Goal: Information Seeking & Learning: Learn about a topic

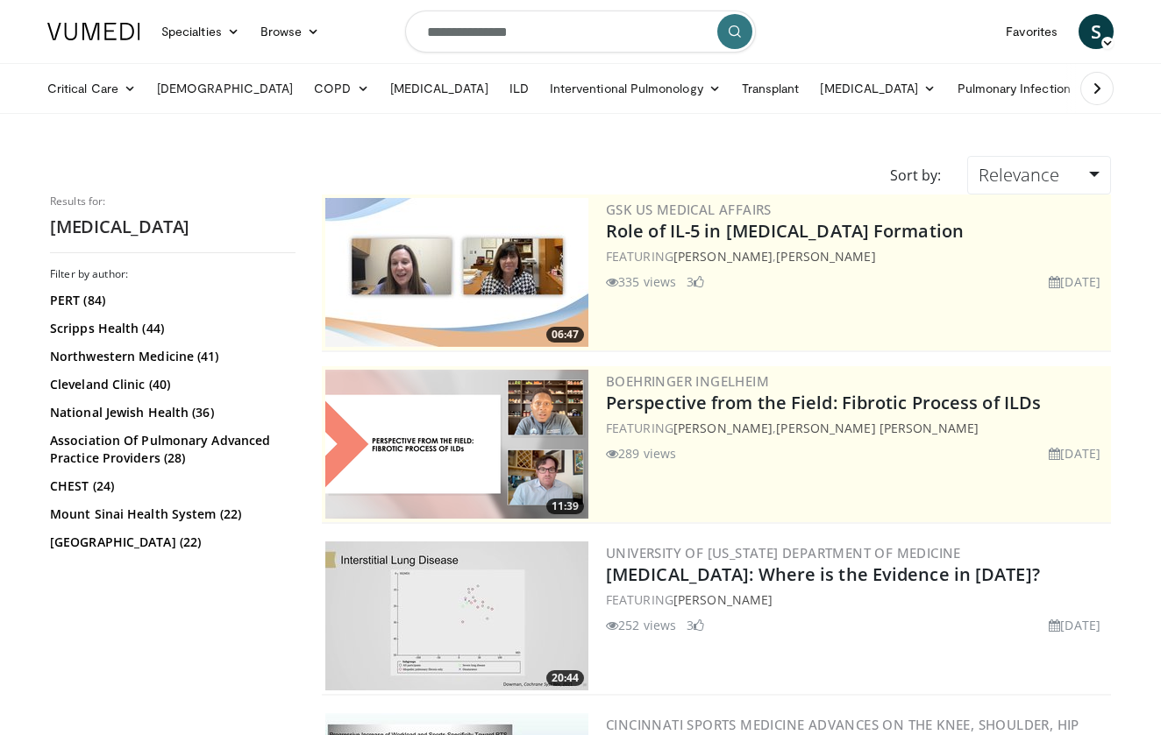
scroll to position [255, 0]
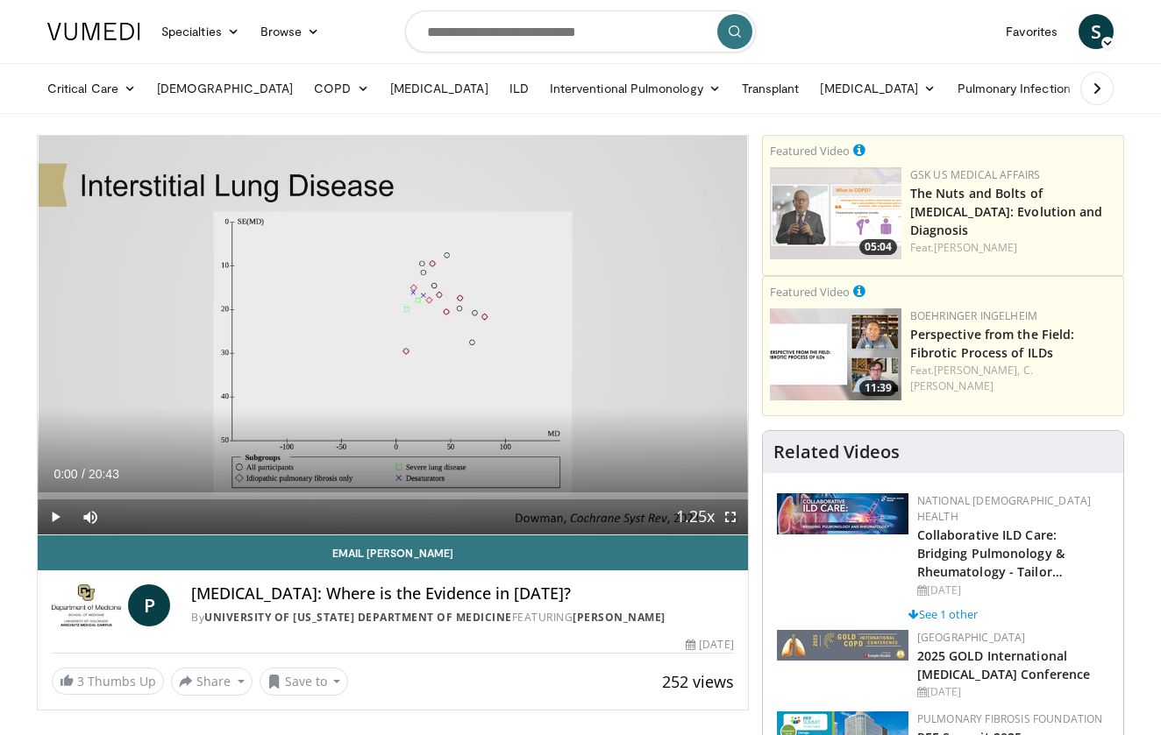
click at [51, 516] on span "Video Player" at bounding box center [55, 517] width 35 height 35
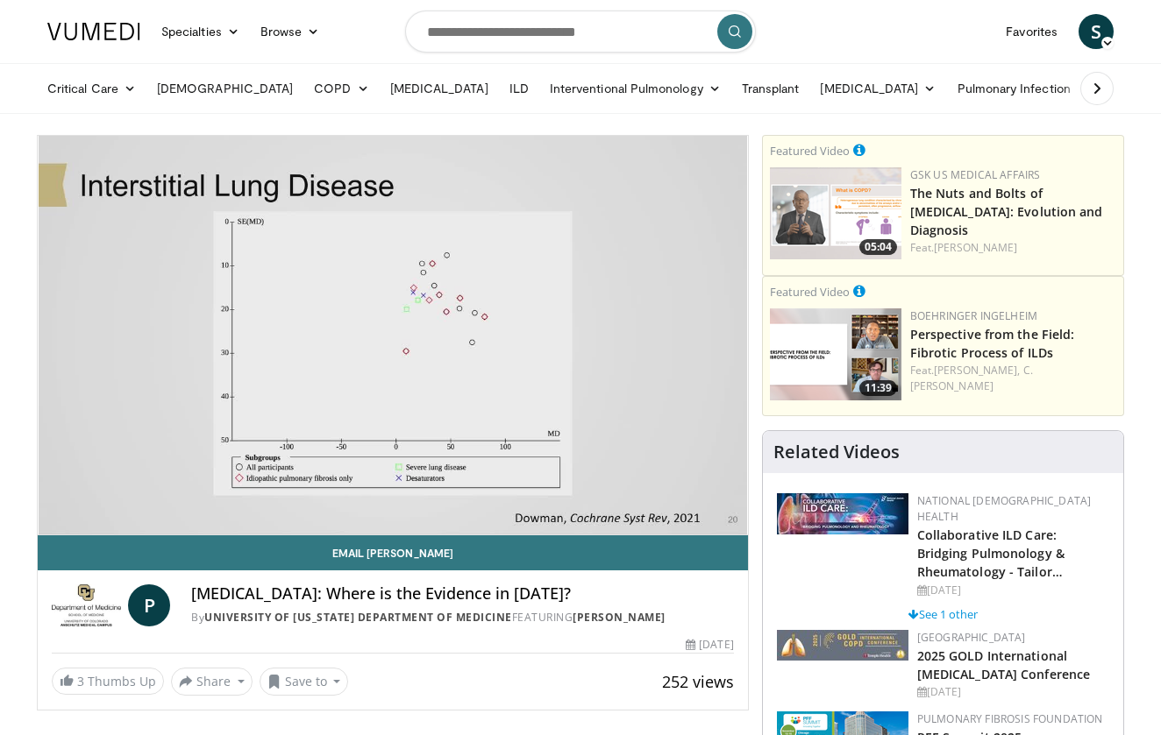
click at [515, 593] on h4 "[MEDICAL_DATA]: Where is the Evidence in [DATE]?" at bounding box center [462, 594] width 542 height 19
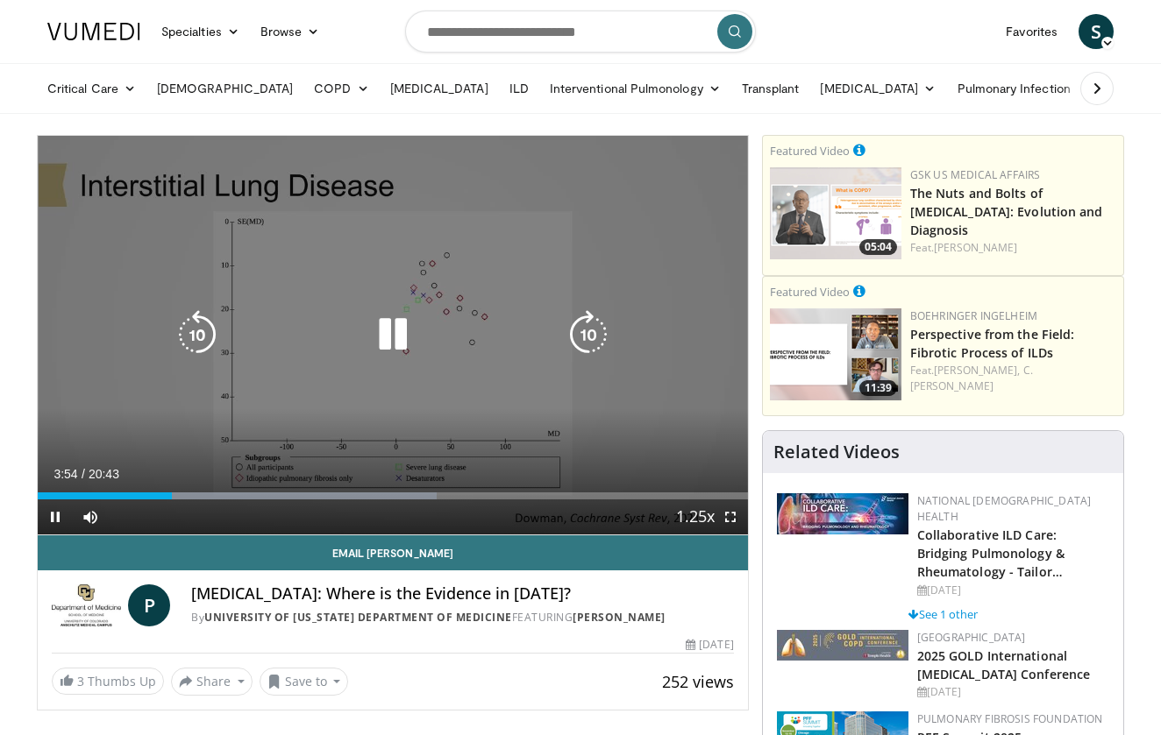
click at [391, 339] on icon "Video Player" at bounding box center [392, 334] width 49 height 49
click at [396, 337] on icon "Video Player" at bounding box center [392, 334] width 49 height 49
click at [382, 335] on icon "Video Player" at bounding box center [392, 334] width 49 height 49
click at [394, 341] on icon "Video Player" at bounding box center [392, 334] width 49 height 49
click at [380, 334] on icon "Video Player" at bounding box center [392, 334] width 49 height 49
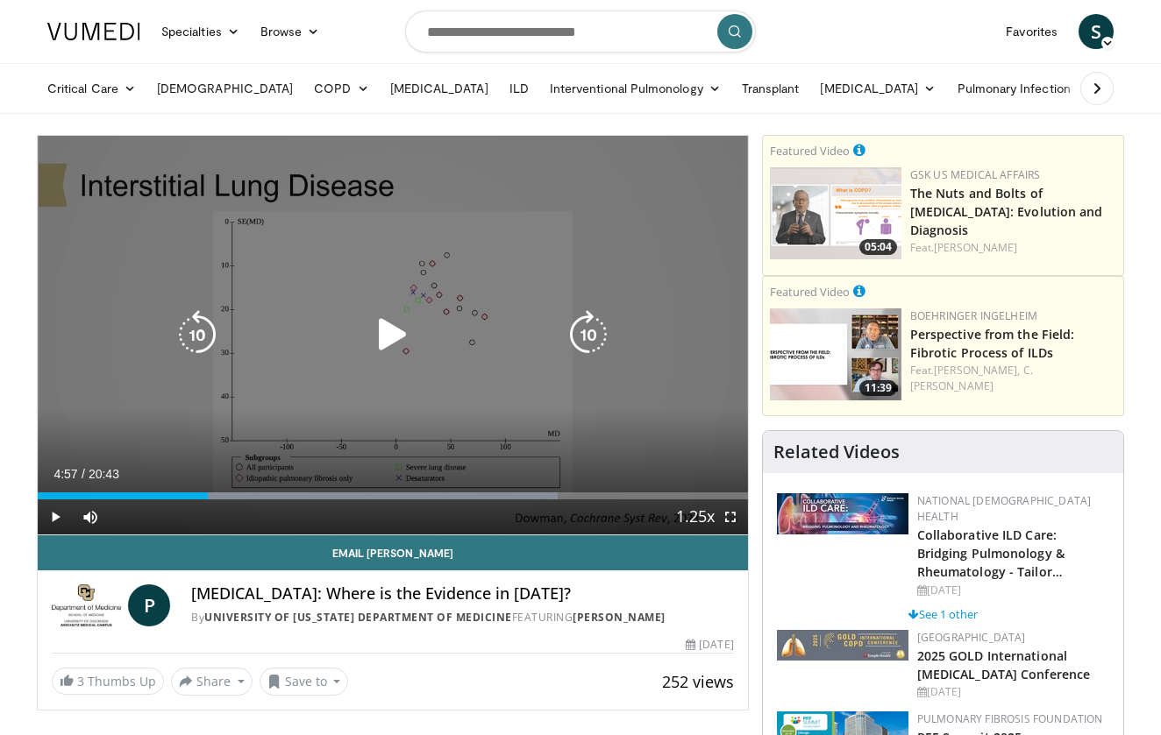
click at [381, 336] on icon "Video Player" at bounding box center [392, 334] width 49 height 49
click at [382, 335] on icon "Video Player" at bounding box center [392, 334] width 49 height 49
click at [407, 335] on icon "Video Player" at bounding box center [392, 334] width 49 height 49
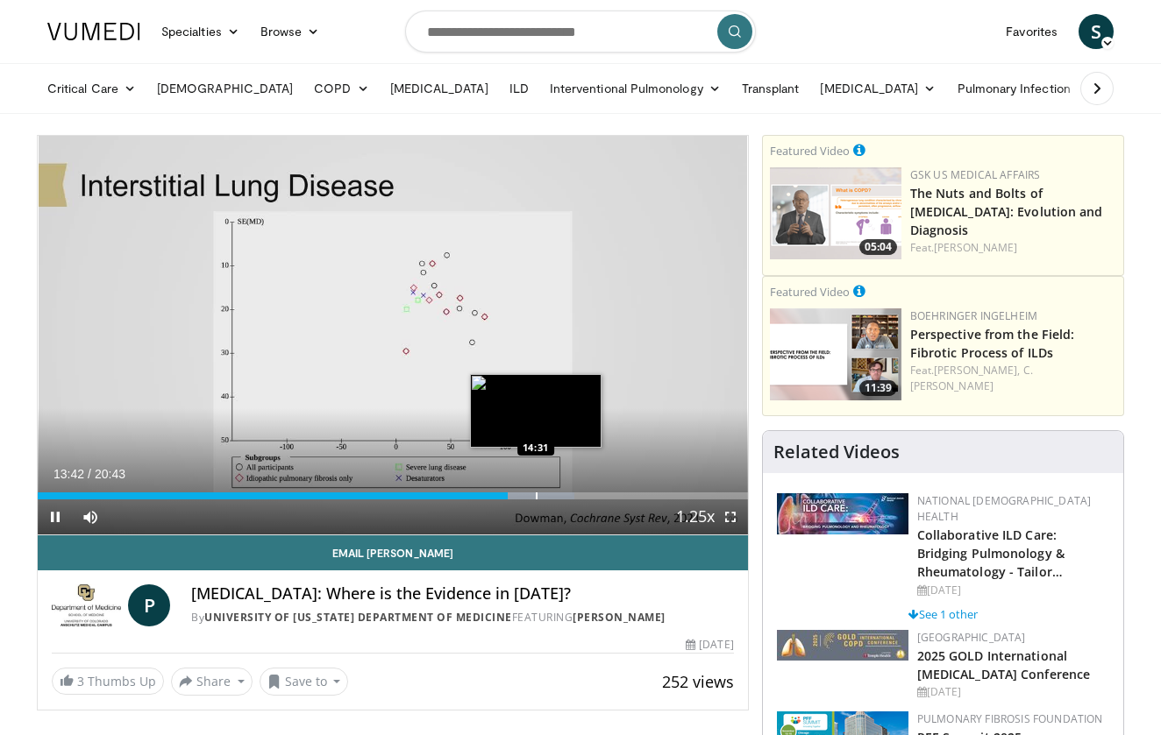
click at [536, 493] on div "Progress Bar" at bounding box center [537, 496] width 2 height 7
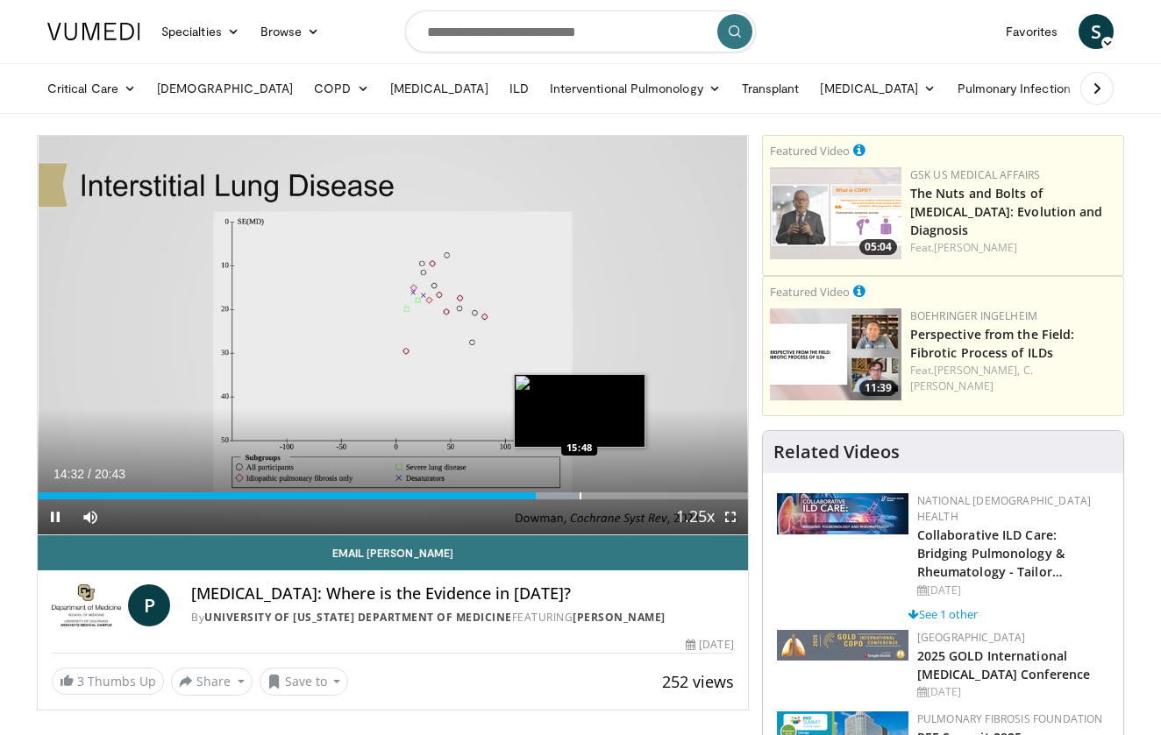
click at [580, 493] on div "Progress Bar" at bounding box center [580, 496] width 2 height 7
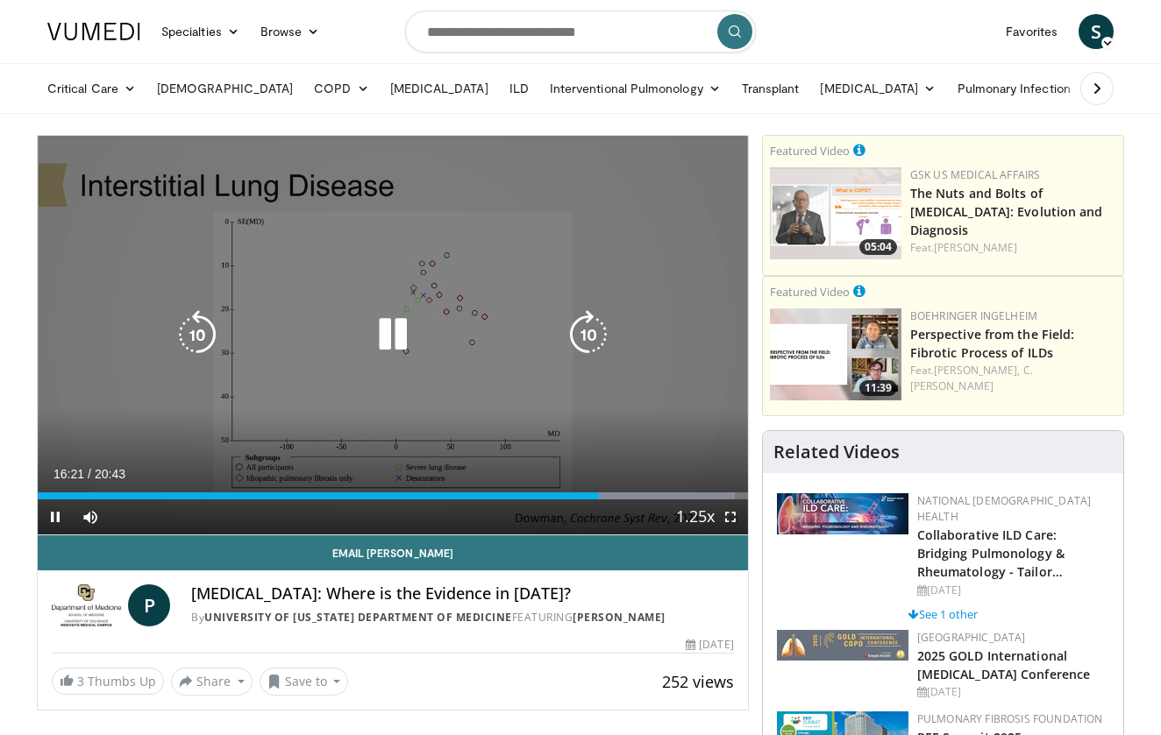
click at [389, 353] on icon "Video Player" at bounding box center [392, 334] width 49 height 49
click at [381, 332] on icon "Video Player" at bounding box center [392, 334] width 49 height 49
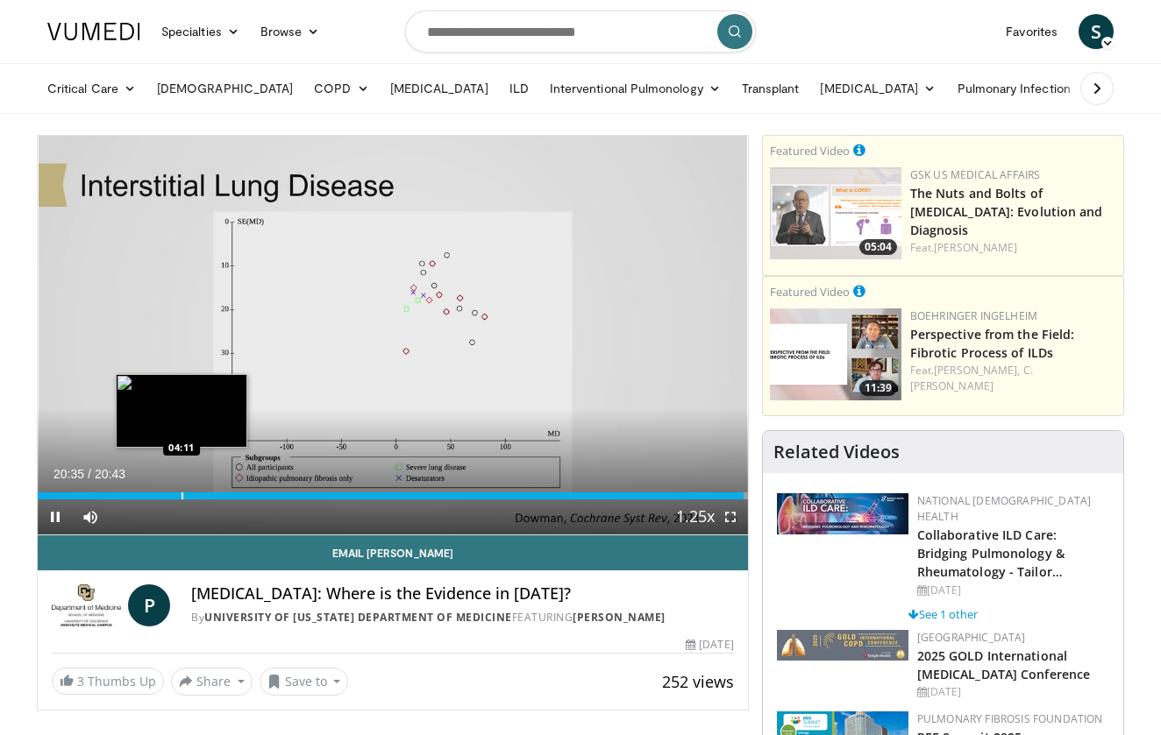
click at [181, 486] on div "Loaded : 100.00% 20:35 04:11" at bounding box center [393, 491] width 710 height 17
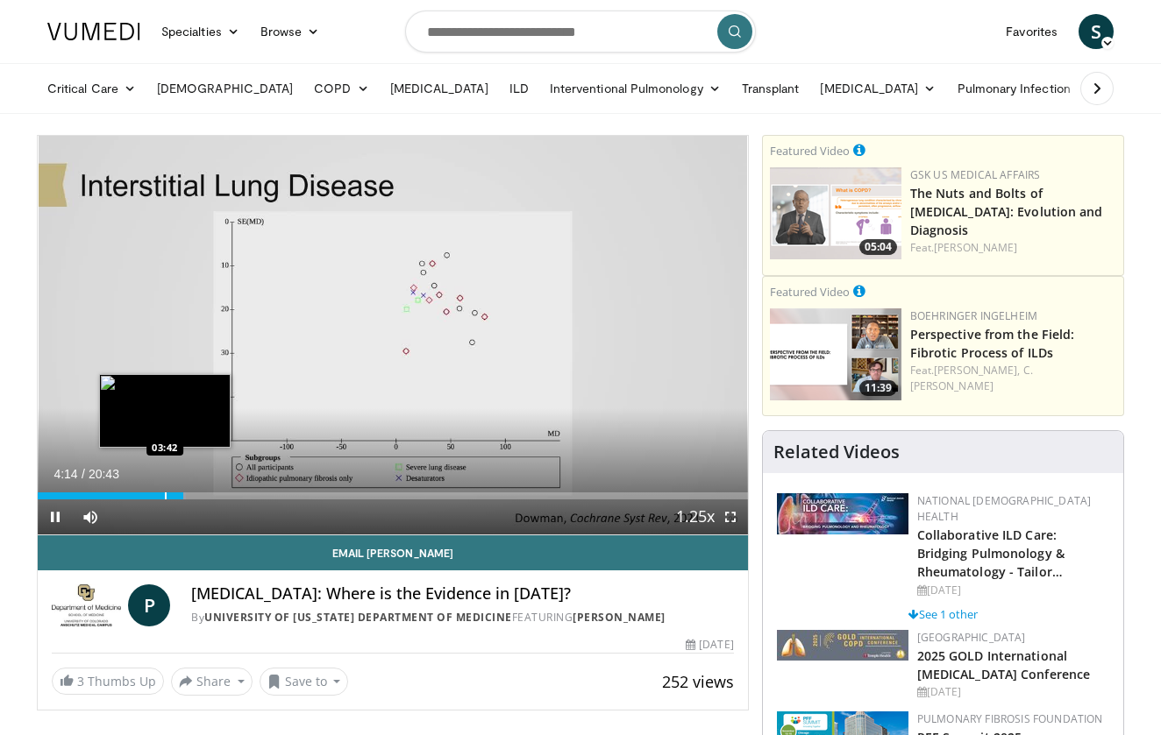
click at [165, 494] on div "Progress Bar" at bounding box center [166, 496] width 2 height 7
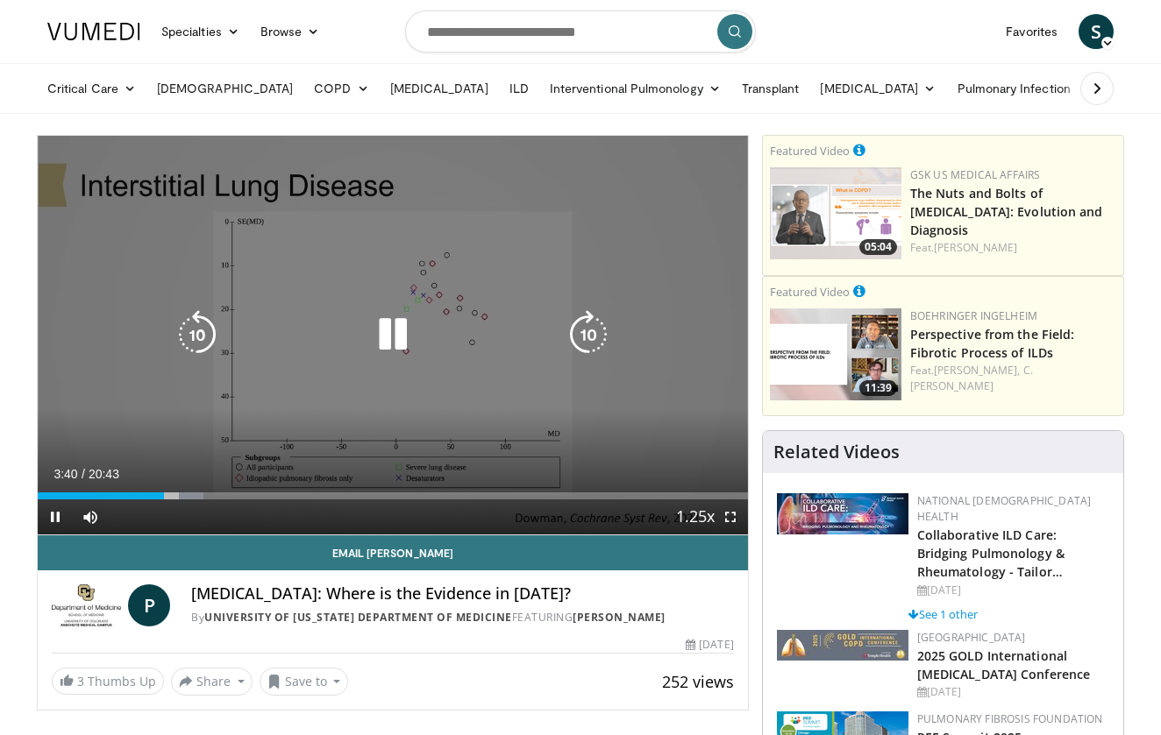
click at [388, 331] on icon "Video Player" at bounding box center [392, 334] width 49 height 49
